Goal: Navigation & Orientation: Find specific page/section

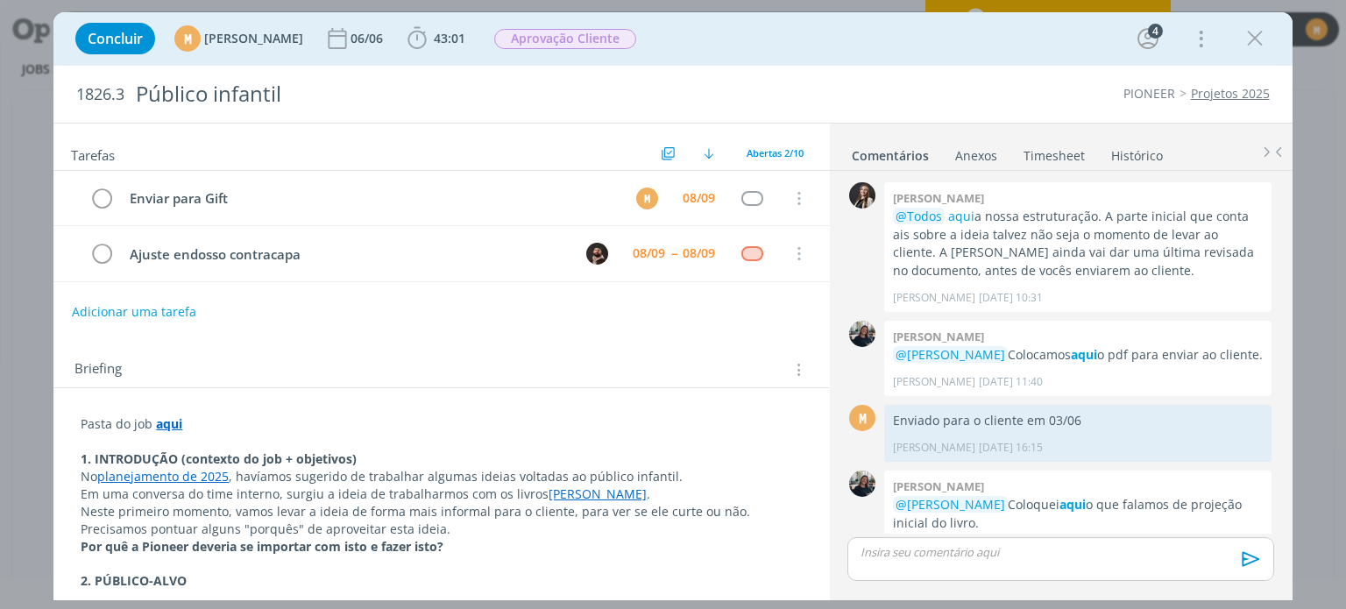
scroll to position [782, 0]
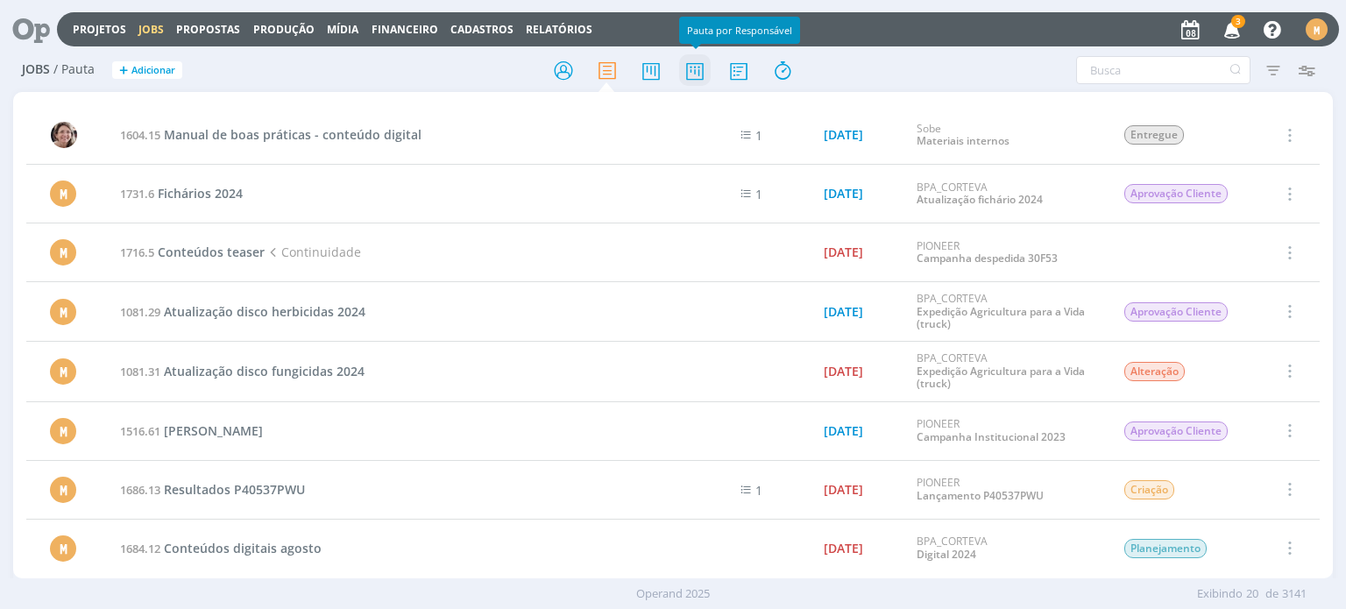
click at [704, 79] on icon at bounding box center [695, 70] width 32 height 34
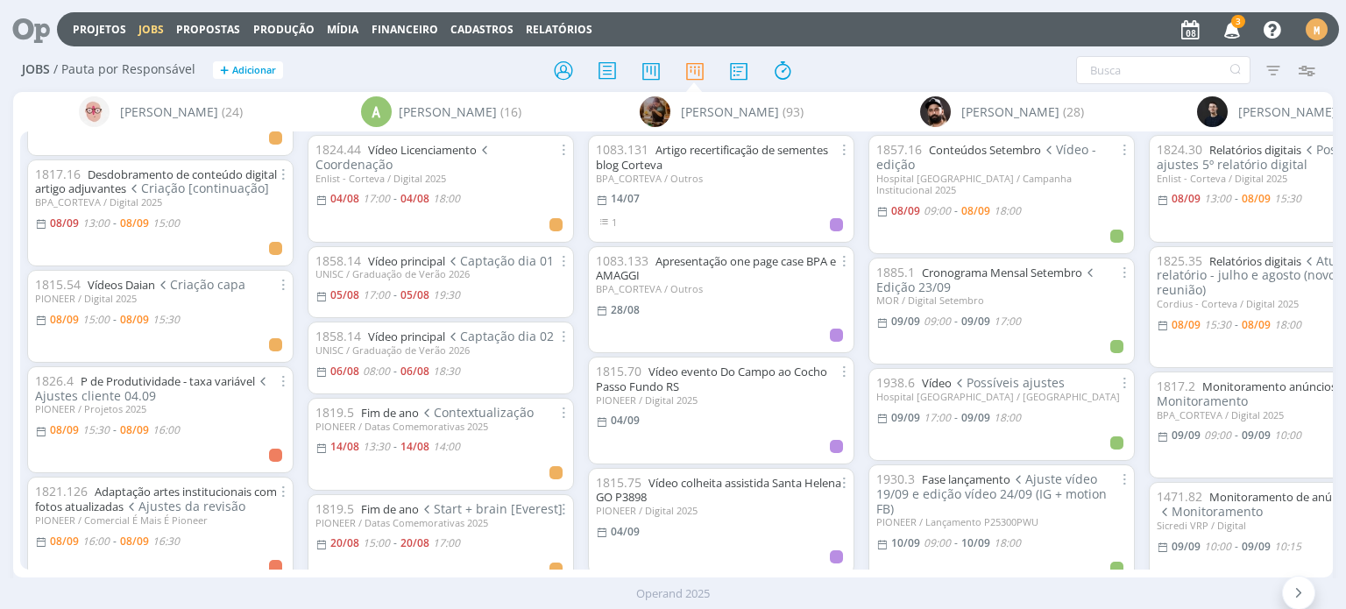
scroll to position [88, 0]
click at [124, 381] on link "P de Produtividade - taxa variável" at bounding box center [168, 380] width 174 height 16
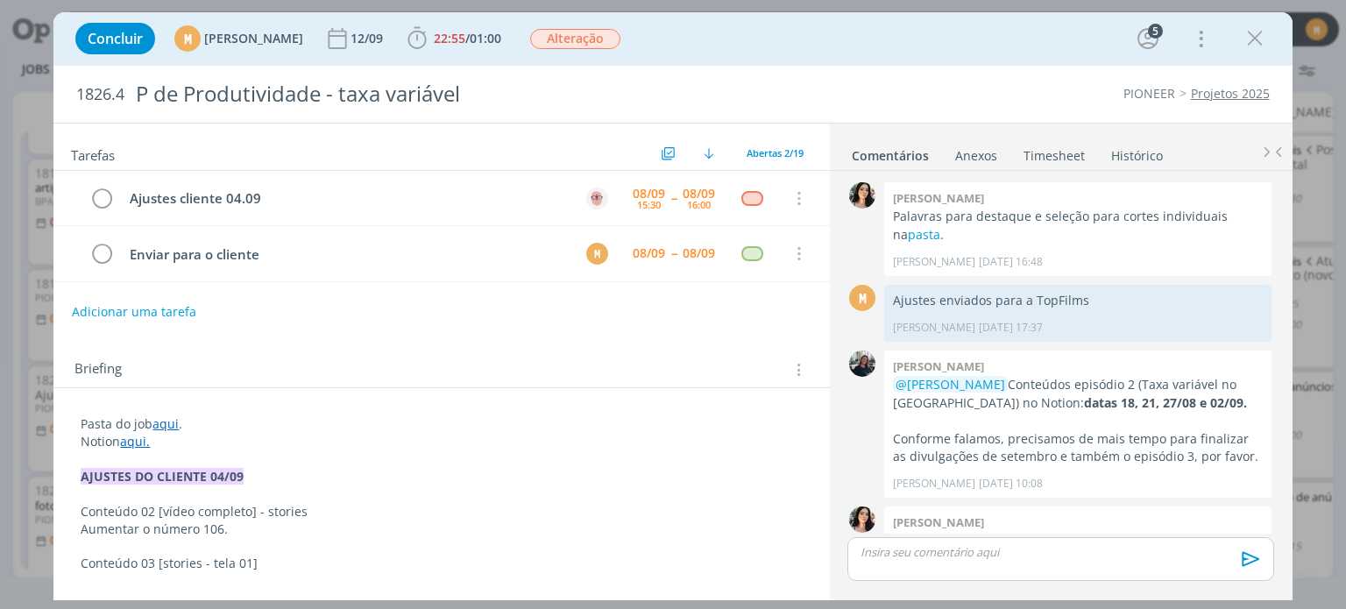
scroll to position [1037, 0]
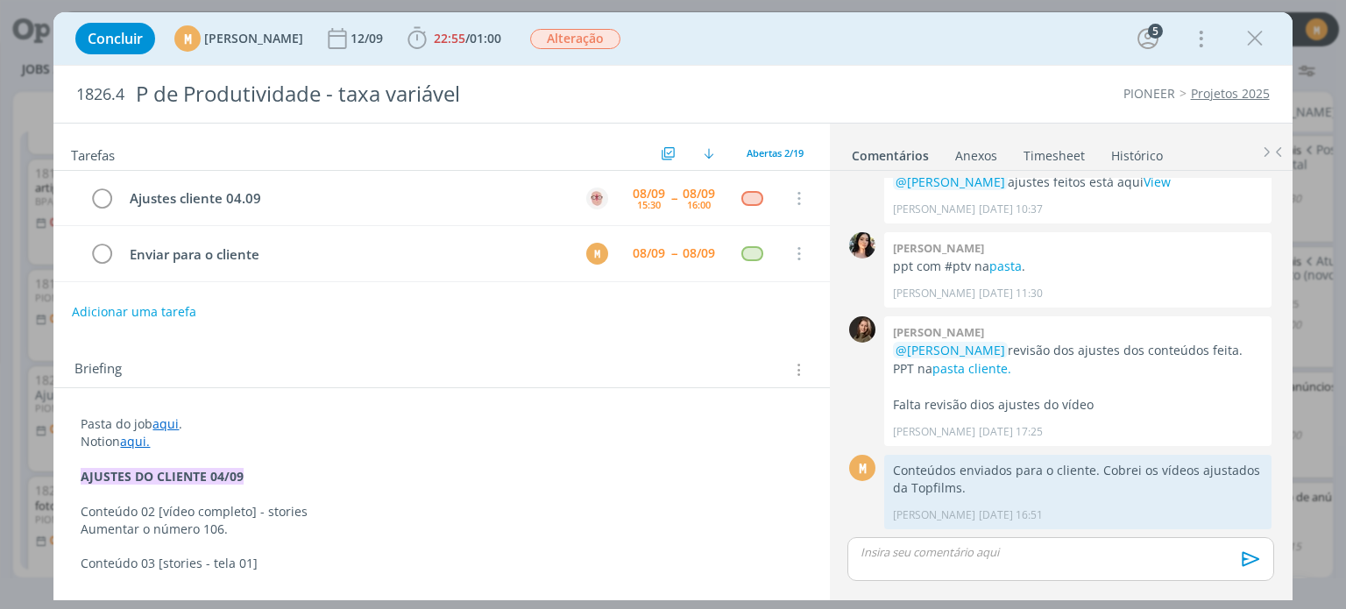
click at [161, 420] on link "aqui" at bounding box center [165, 423] width 26 height 17
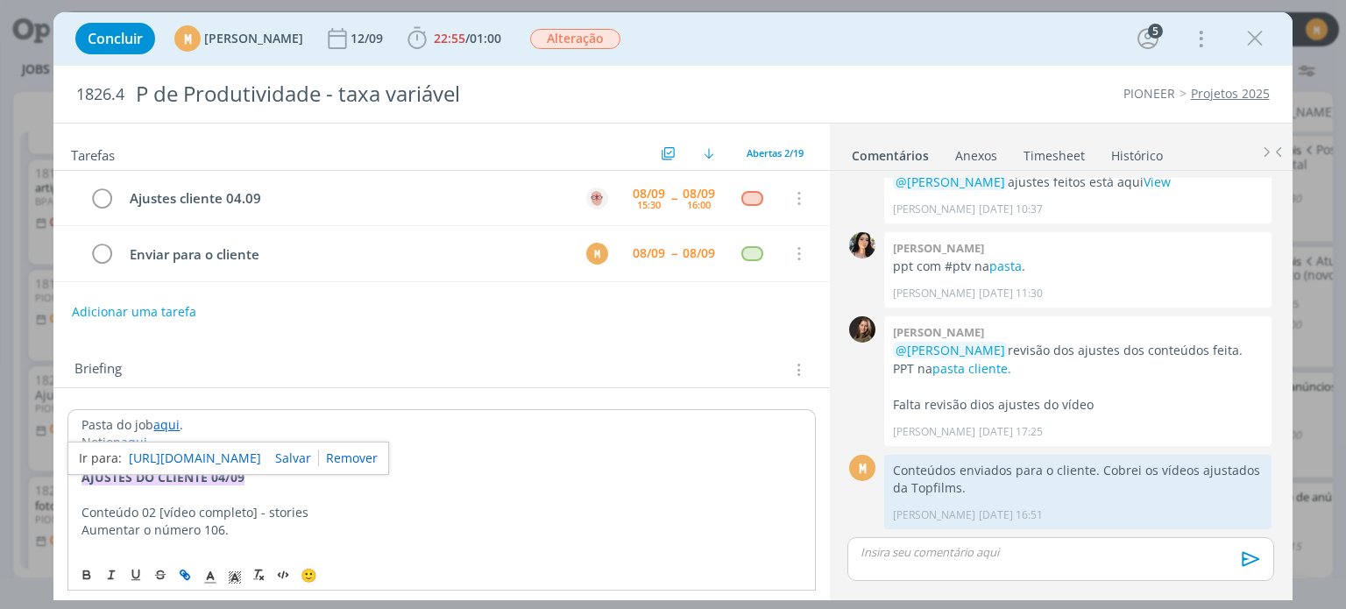
click at [175, 450] on link "https://sobeae.sharepoint.com/:f:/s/SOBEAE/EsZNBs_XrRNEqNAhSdtFuvUBi2ILmkXlS4Dp…" at bounding box center [195, 458] width 132 height 23
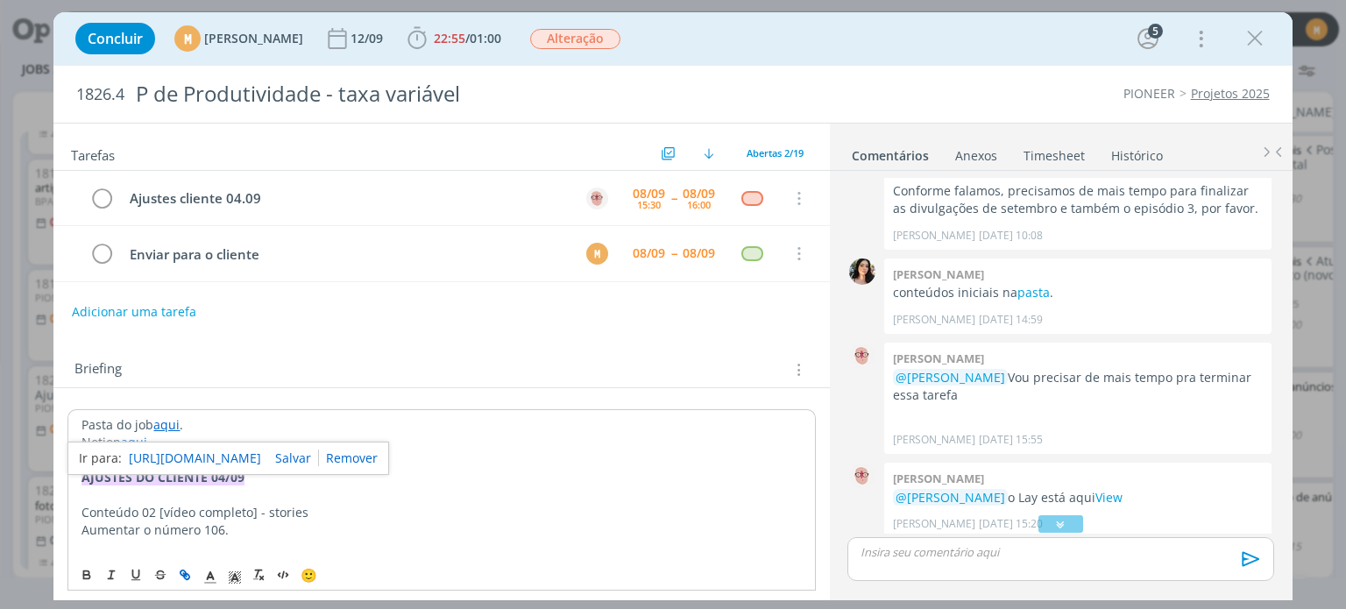
scroll to position [160, 0]
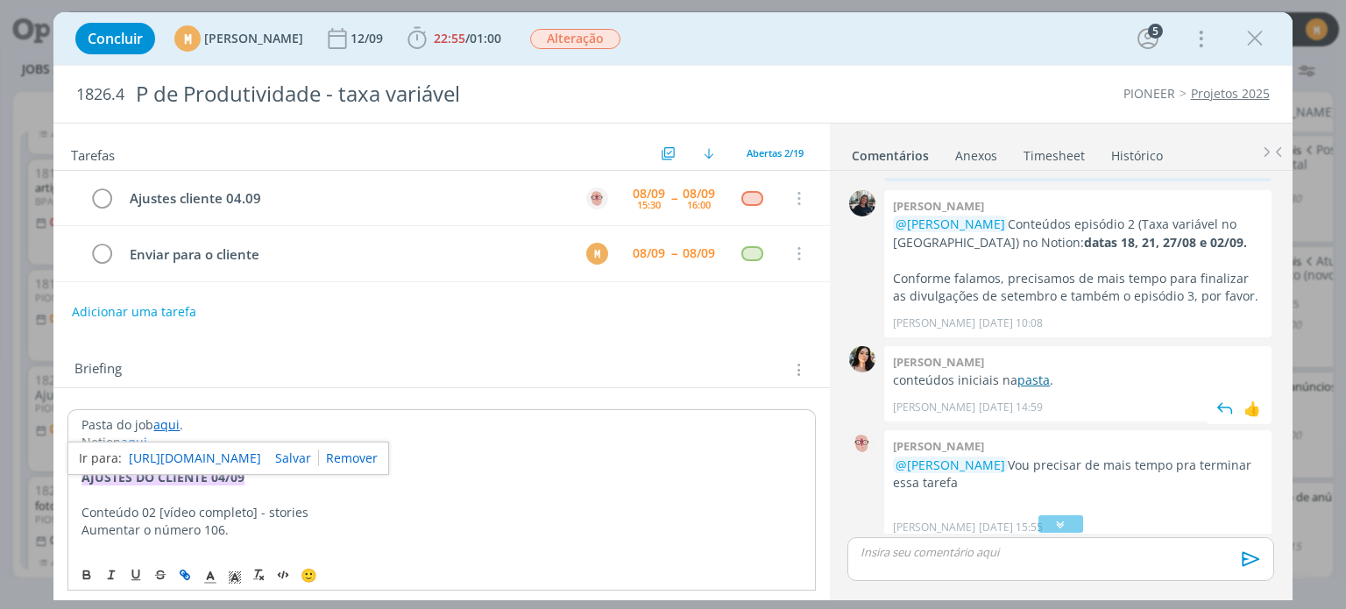
click at [1027, 381] on link "pasta" at bounding box center [1034, 380] width 32 height 17
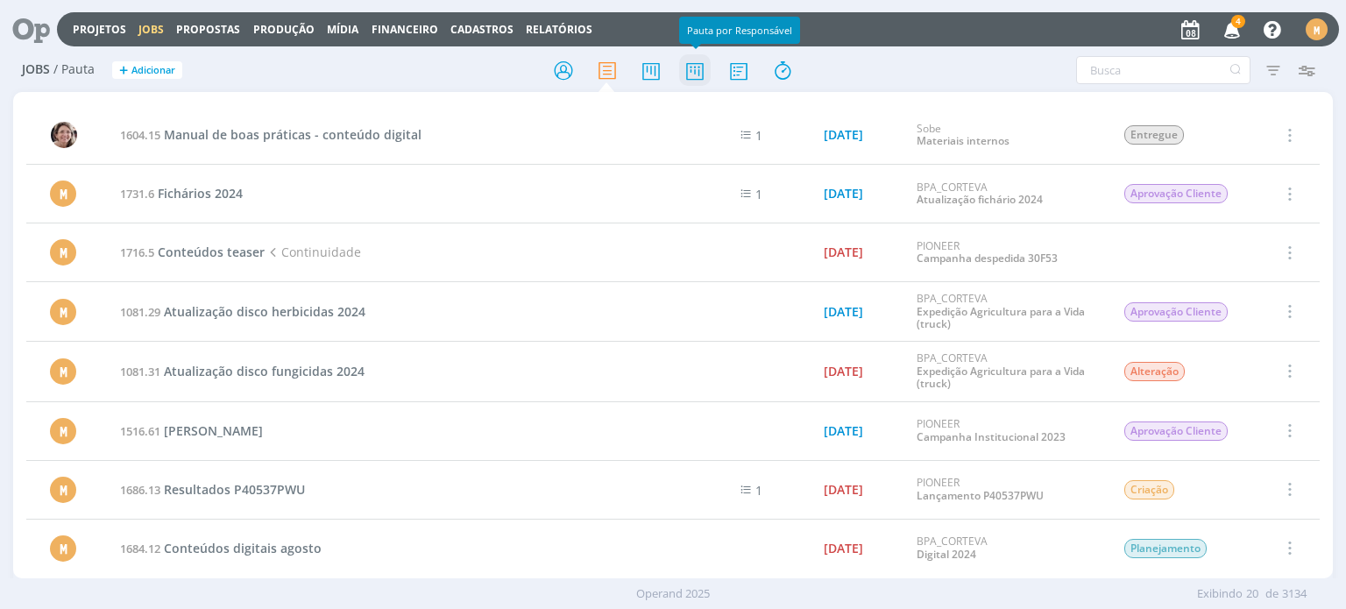
click at [701, 67] on icon at bounding box center [695, 70] width 32 height 34
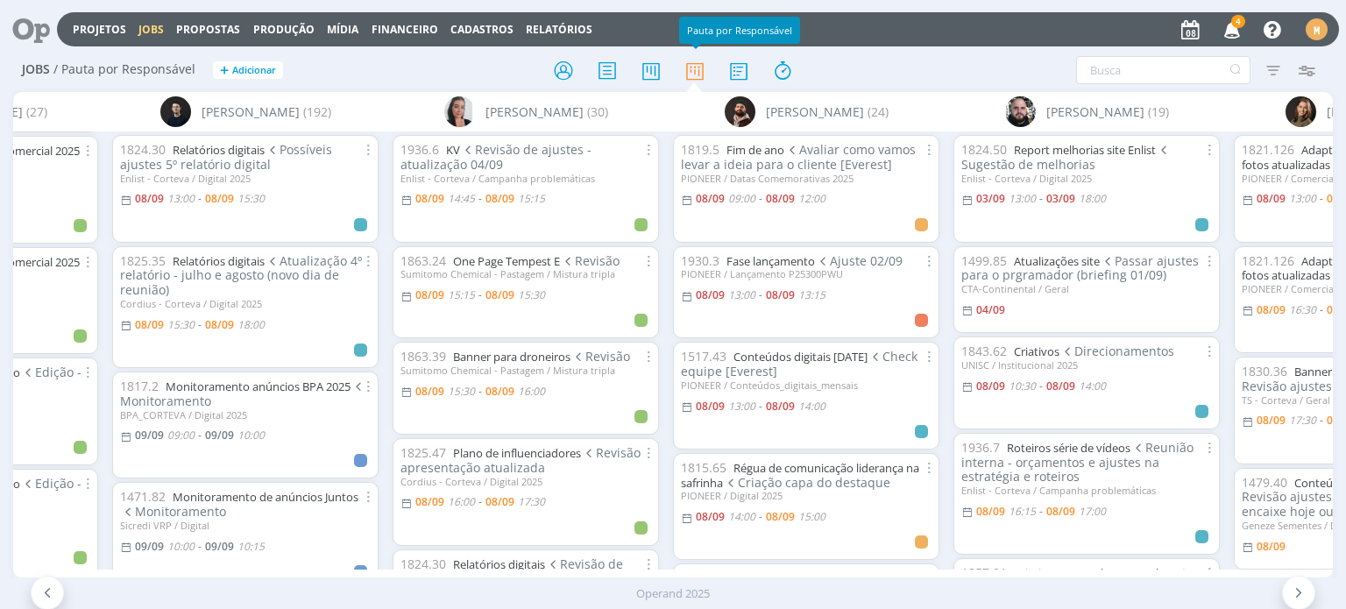
scroll to position [0, 4303]
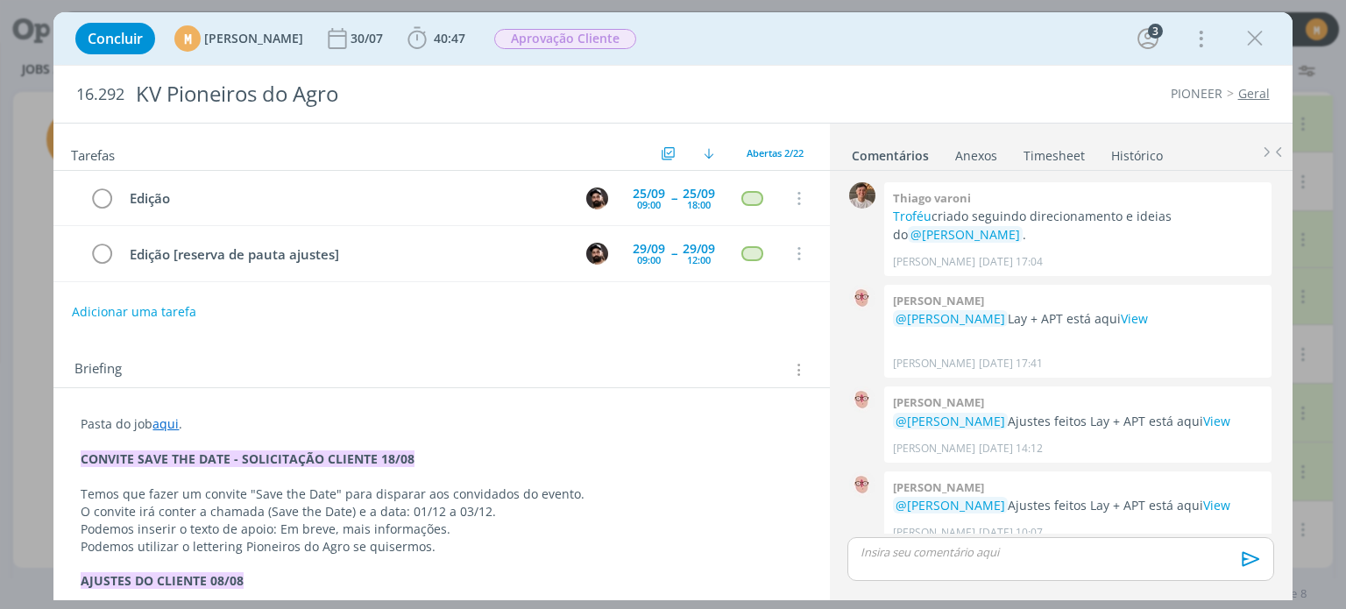
scroll to position [472, 0]
